Goal: Information Seeking & Learning: Learn about a topic

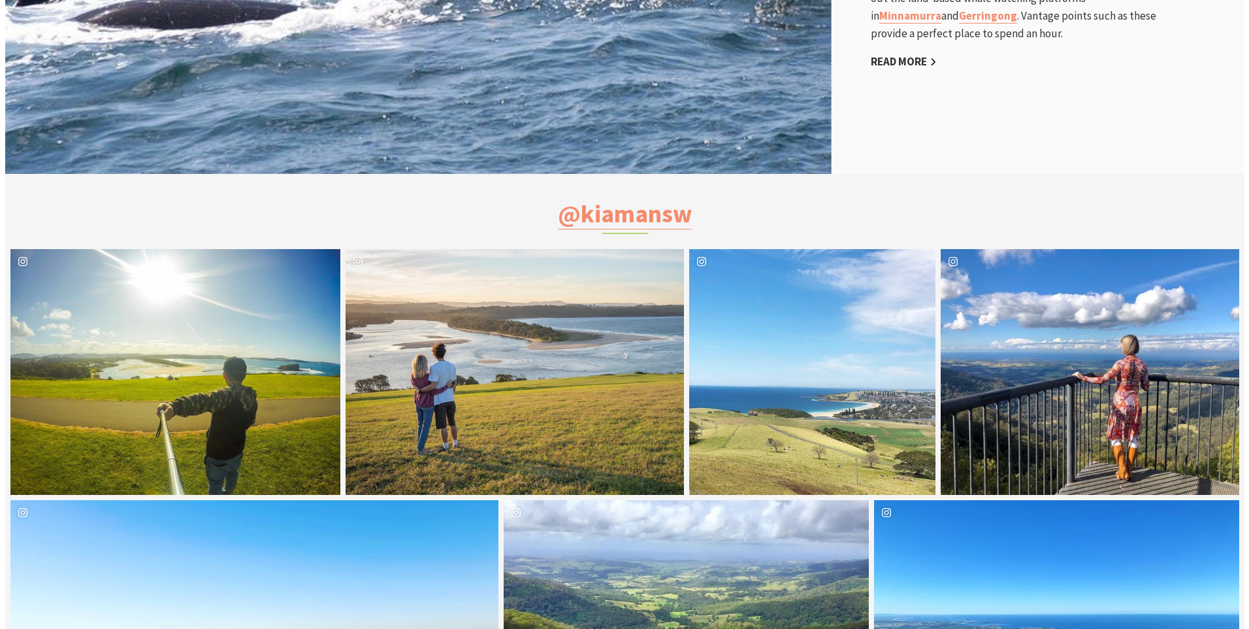
scroll to position [2418, 0]
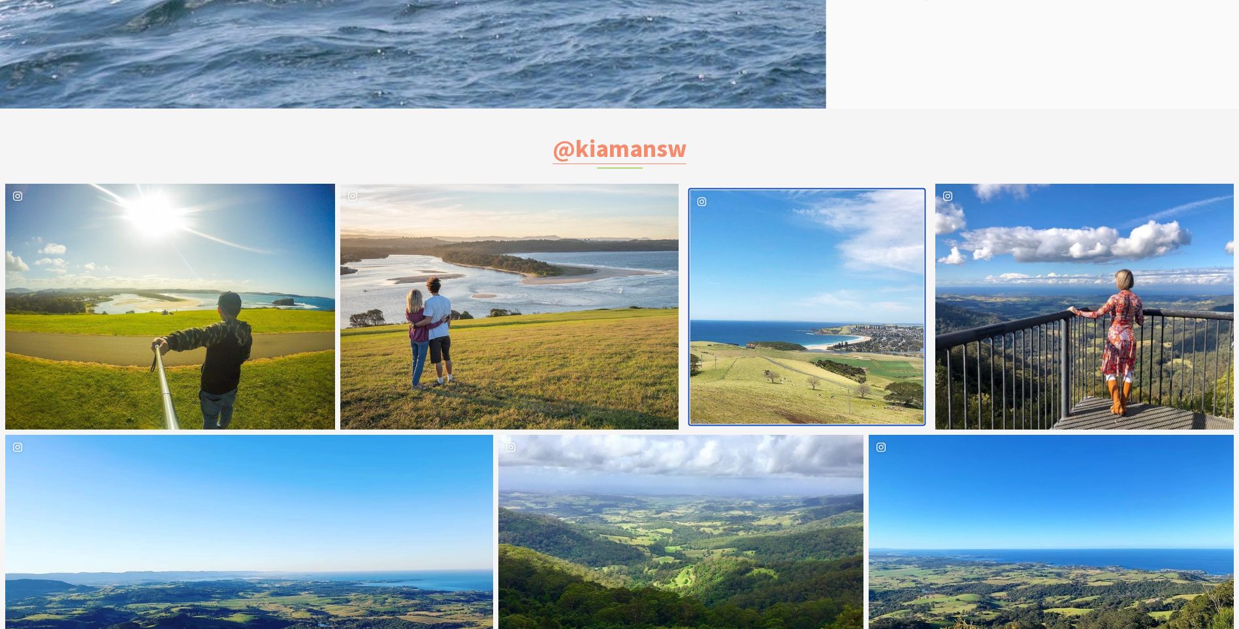
click at [804, 299] on div "sydneygirlmagazinetravel Location [GEOGRAPHIC_DATA] Outlook" at bounding box center [808, 306] width 234 height 234
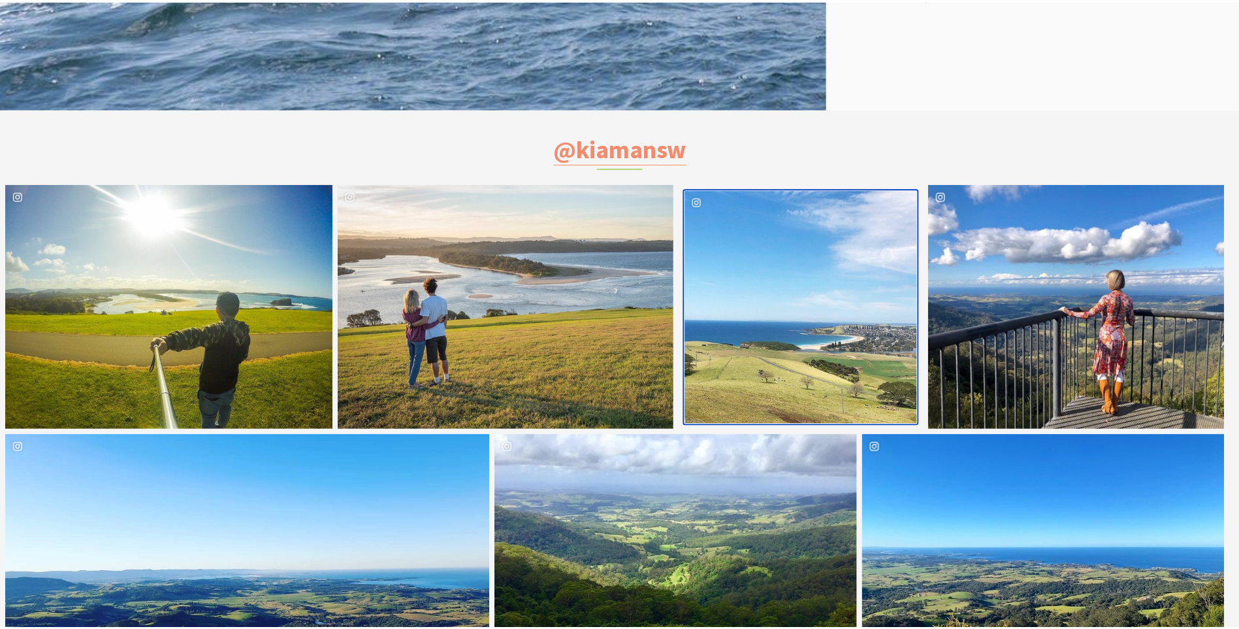
scroll to position [824, 1264]
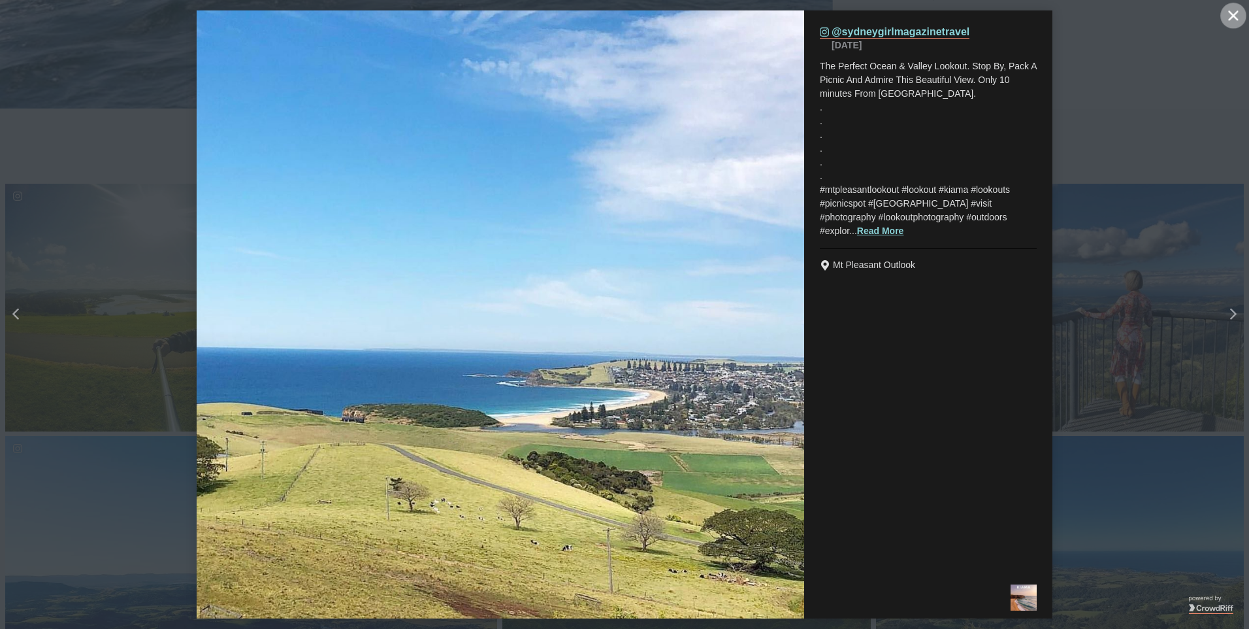
click at [1238, 13] on icon "Close" at bounding box center [1233, 15] width 10 height 10
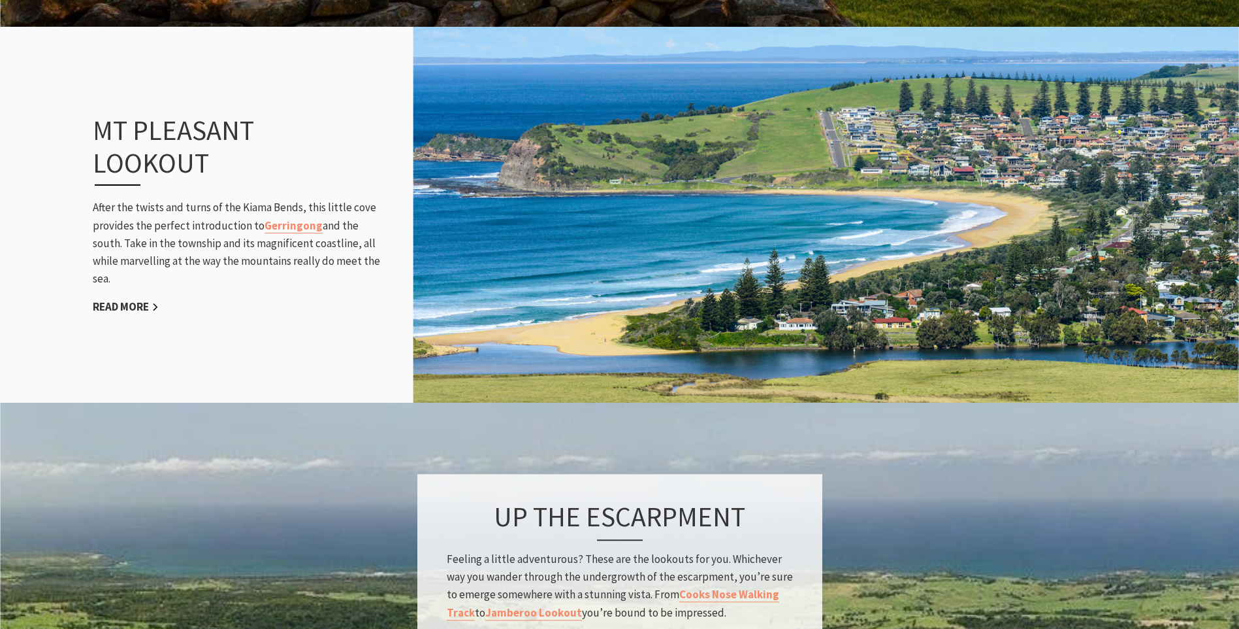
scroll to position [1241, 0]
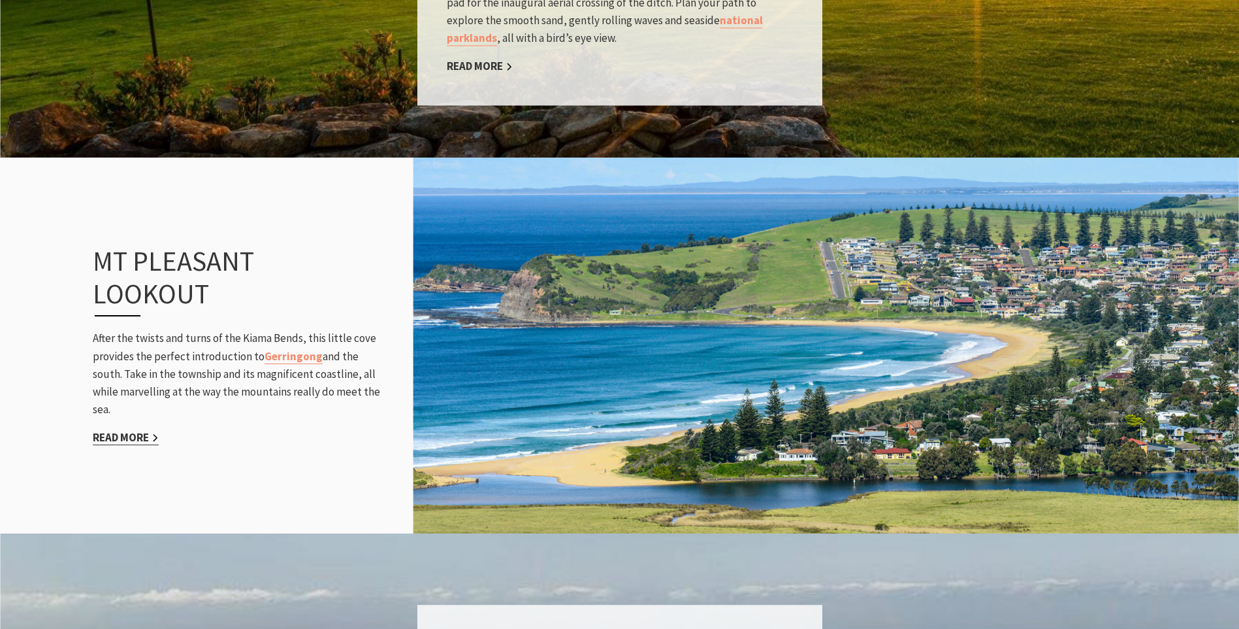
click at [143, 438] on link "Read More" at bounding box center [126, 437] width 66 height 15
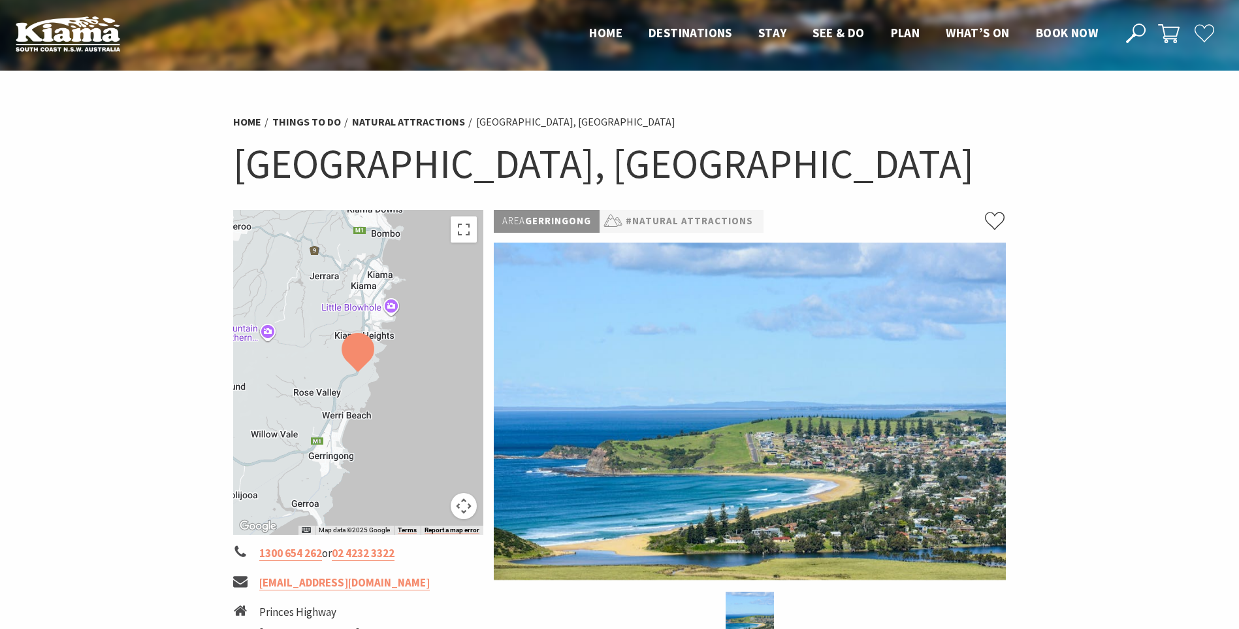
scroll to position [196, 0]
